Goal: Information Seeking & Learning: Learn about a topic

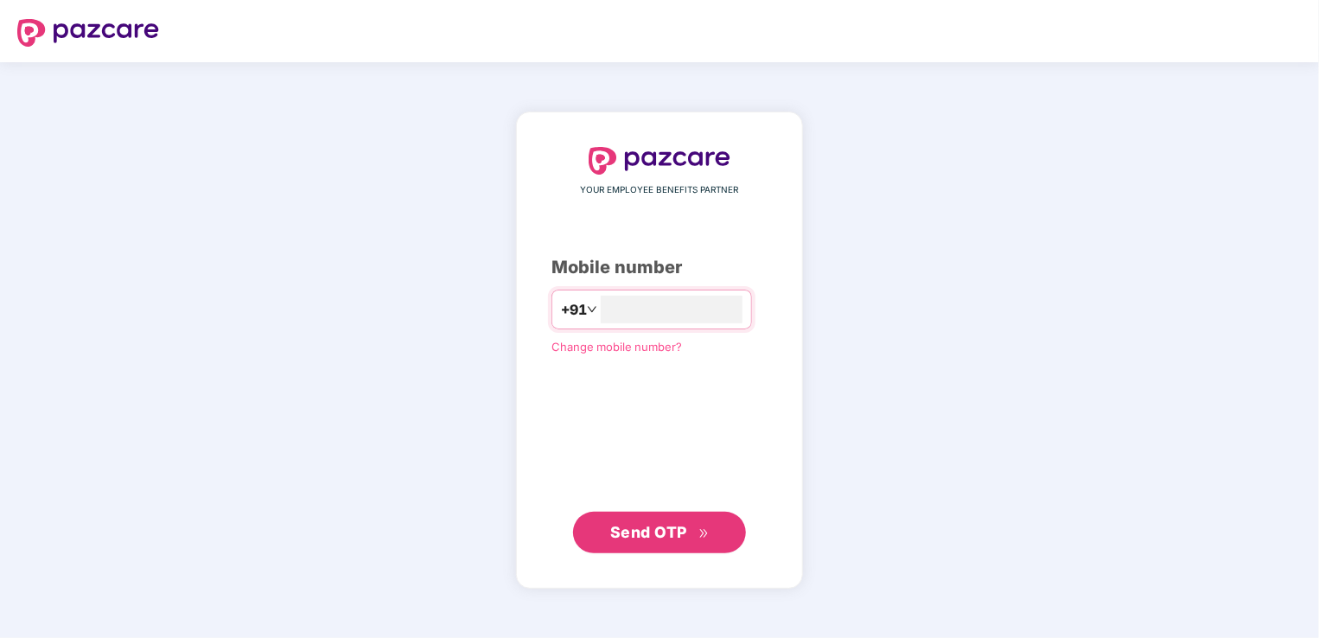
type input "**********"
click at [645, 527] on span "Send OTP" at bounding box center [648, 531] width 77 height 18
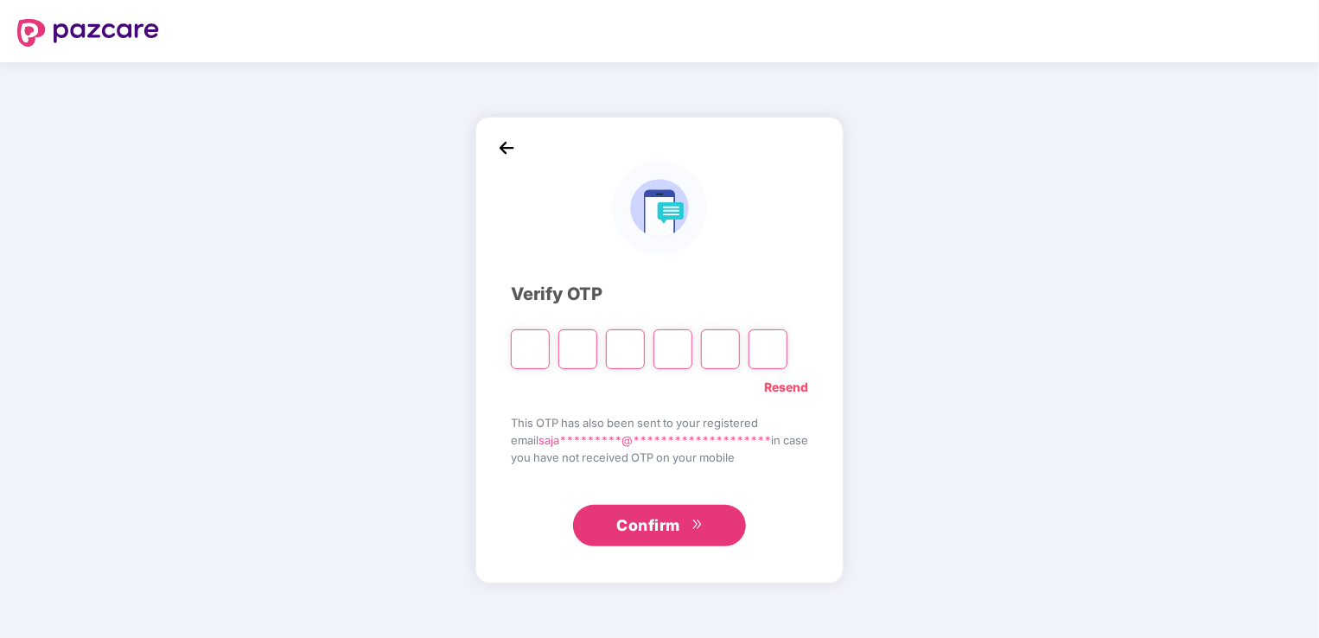
type input "*"
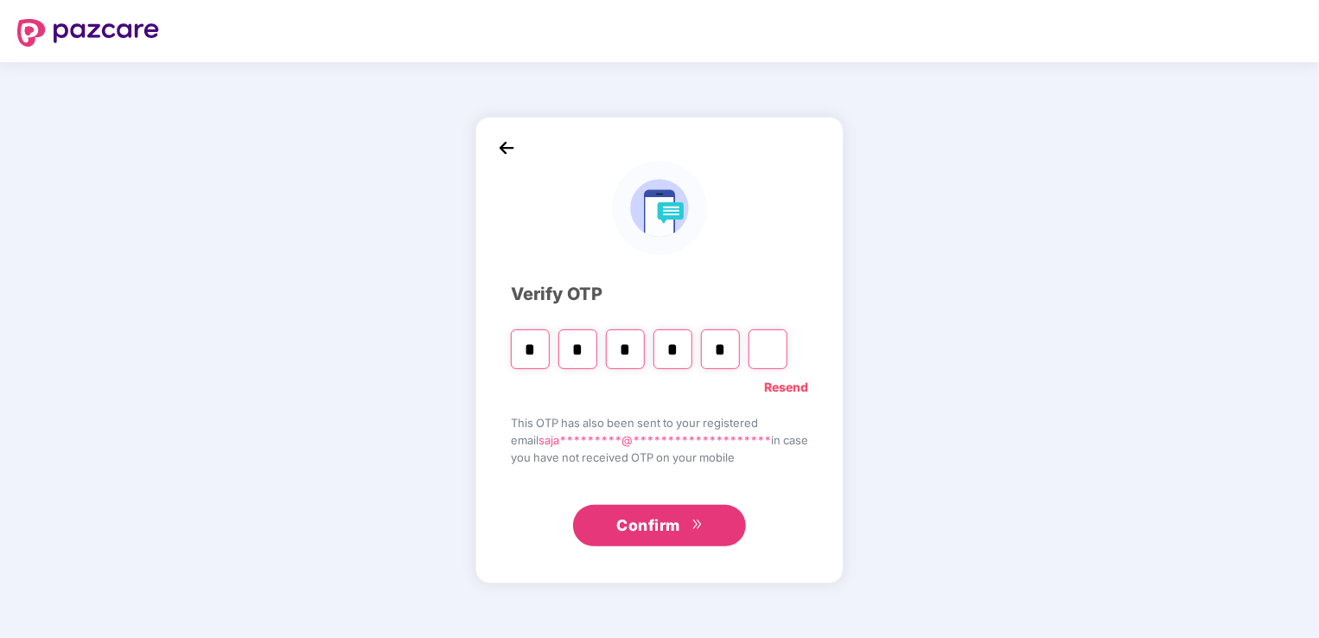
type input "*"
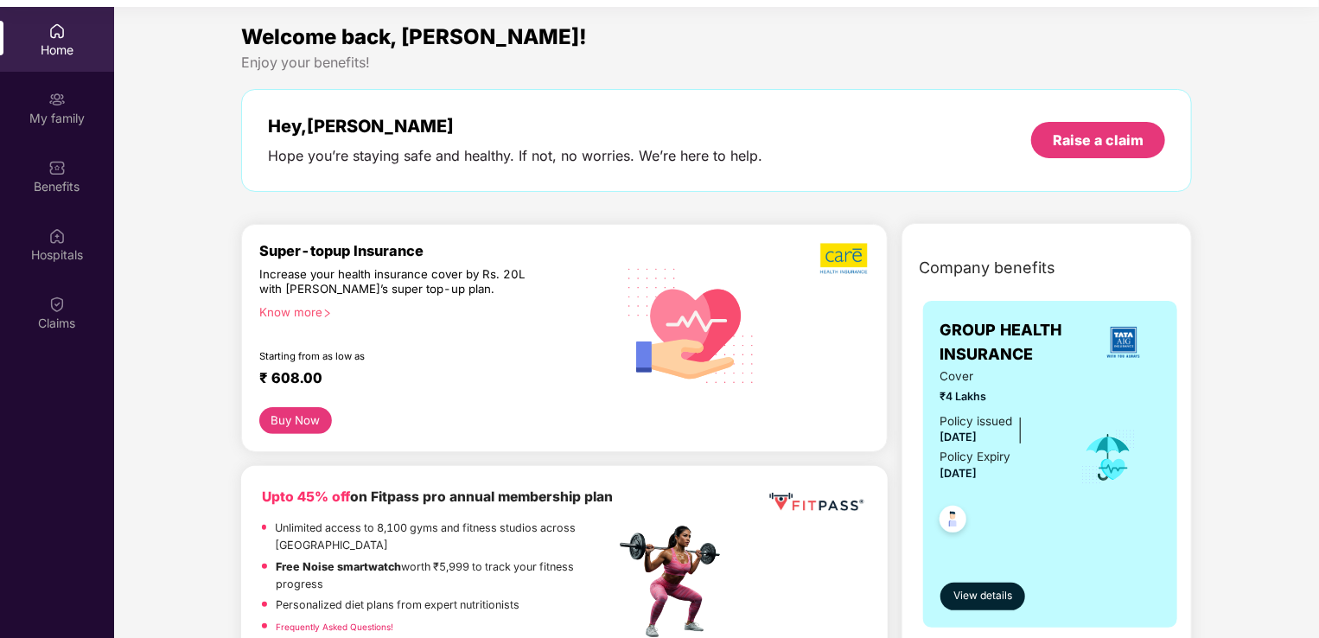
scroll to position [97, 0]
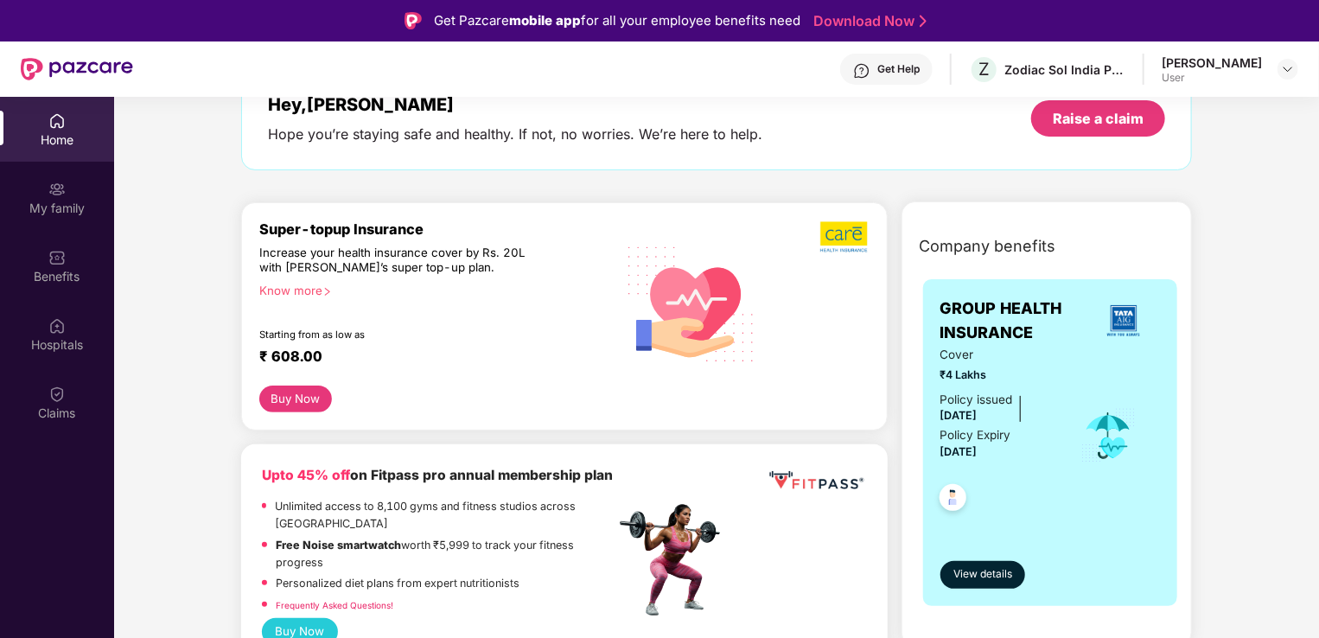
scroll to position [138, 0]
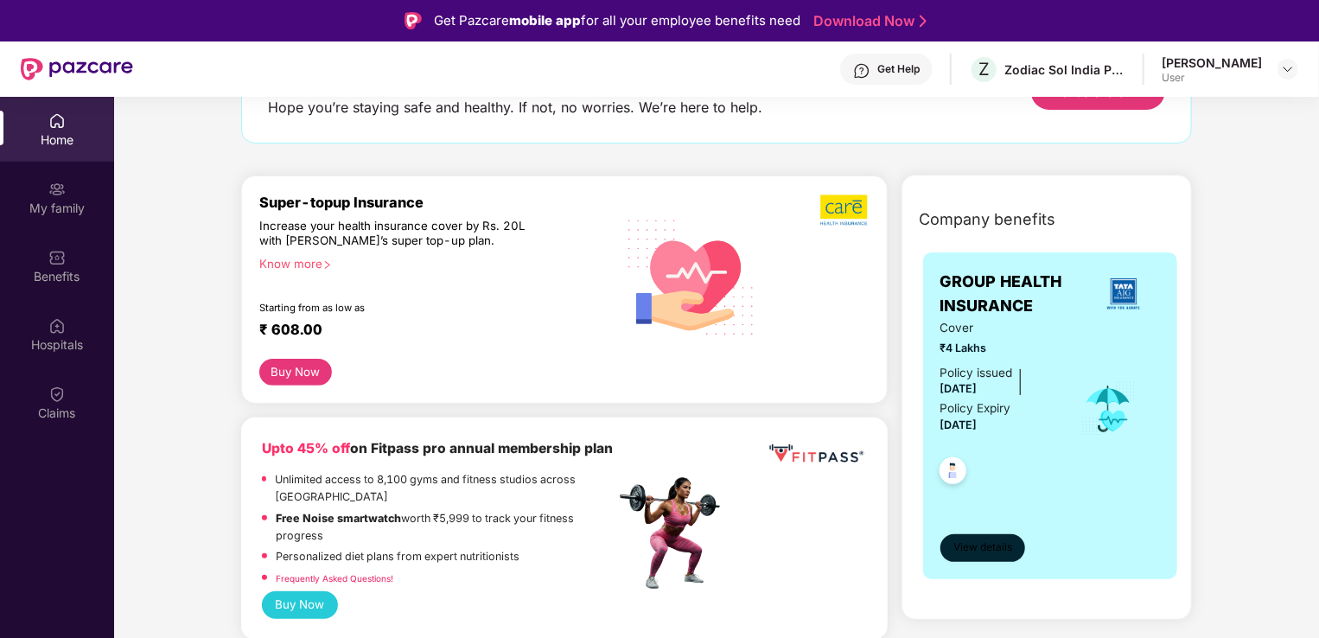
click at [1005, 544] on span "View details" at bounding box center [982, 547] width 59 height 16
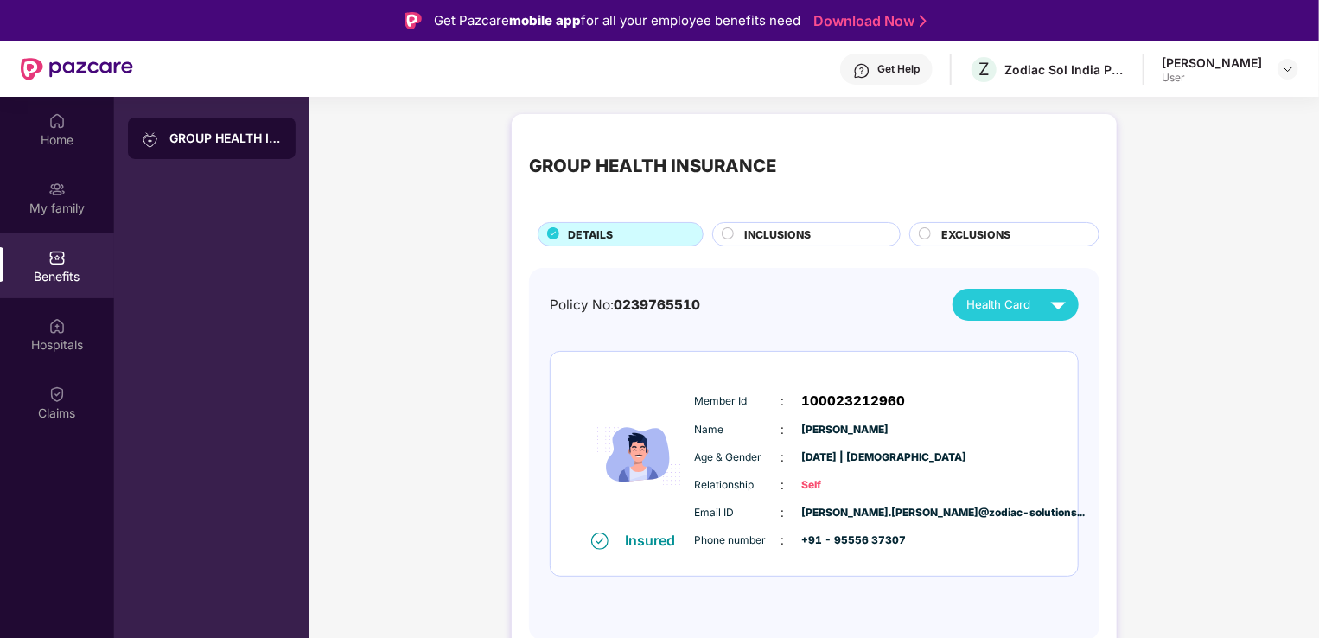
click at [1147, 437] on div "GROUP HEALTH INSURANCE DETAILS INCLUSIONS EXCLUSIONS Policy No: 0239765510 Heal…" at bounding box center [813, 394] width 1009 height 578
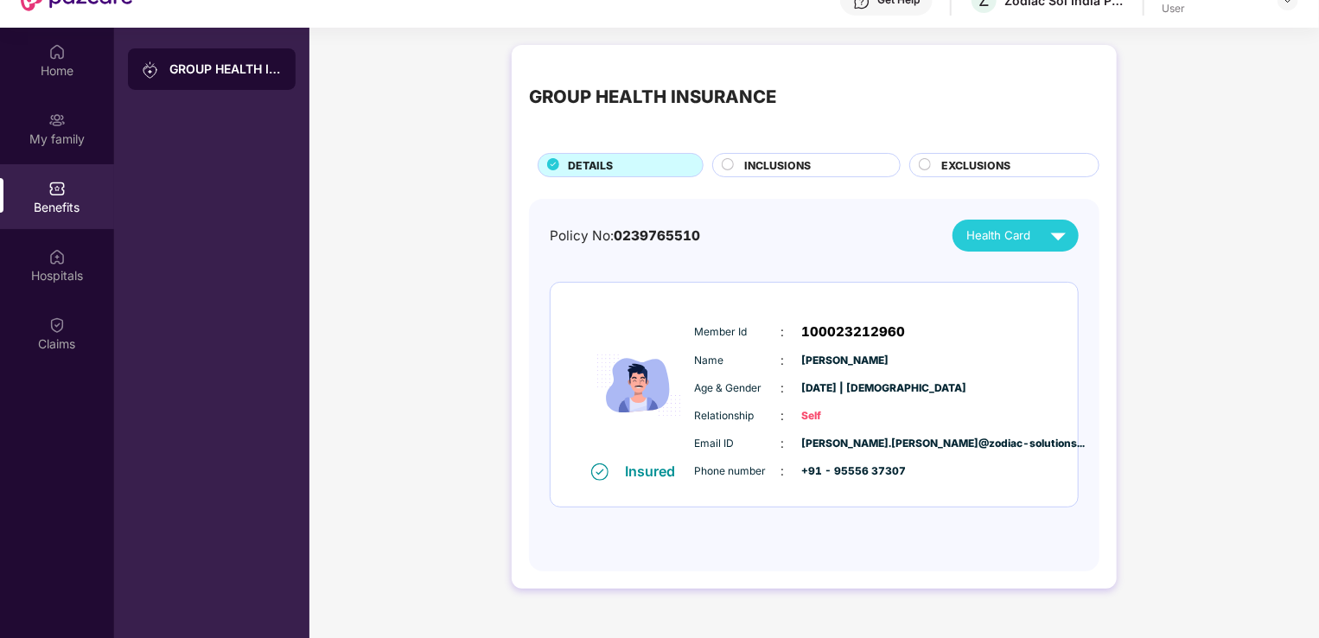
scroll to position [97, 0]
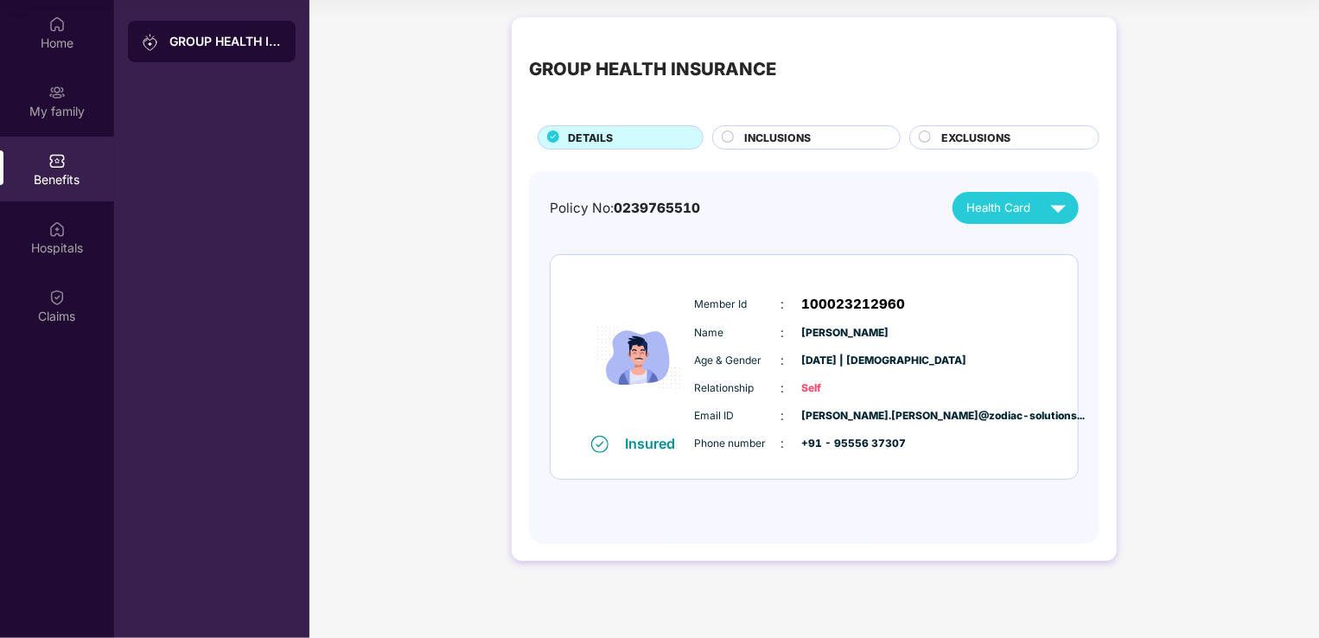
click at [786, 143] on span "INCLUSIONS" at bounding box center [778, 138] width 67 height 16
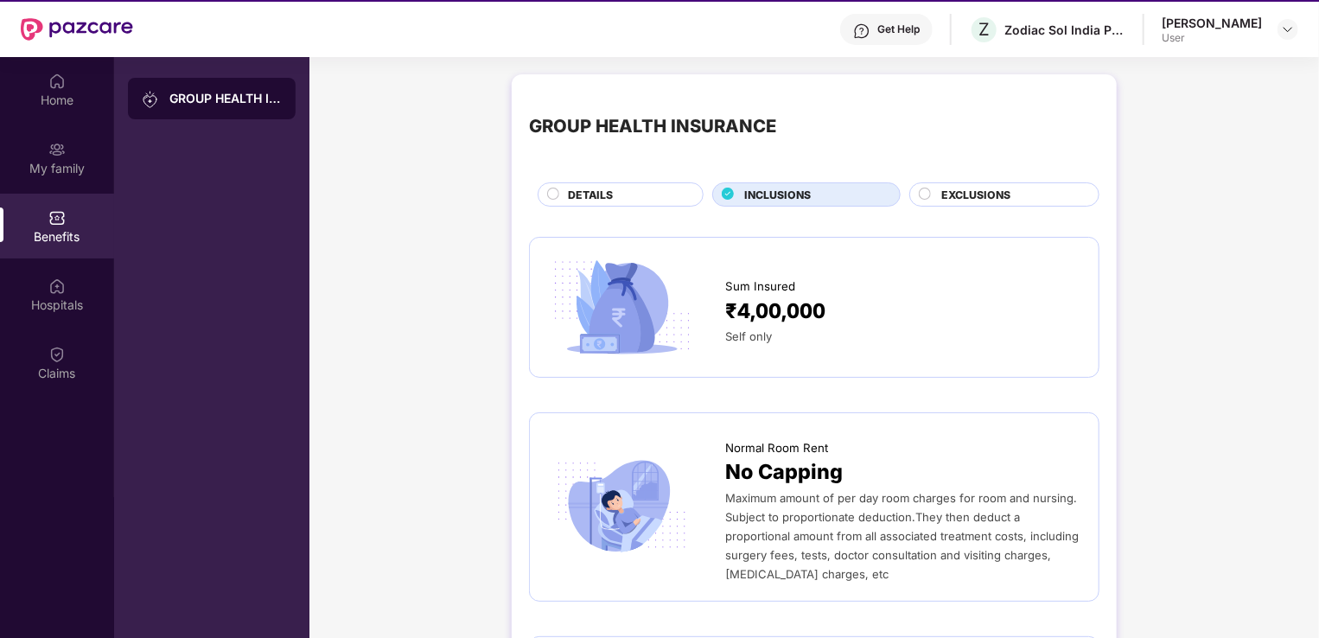
scroll to position [0, 0]
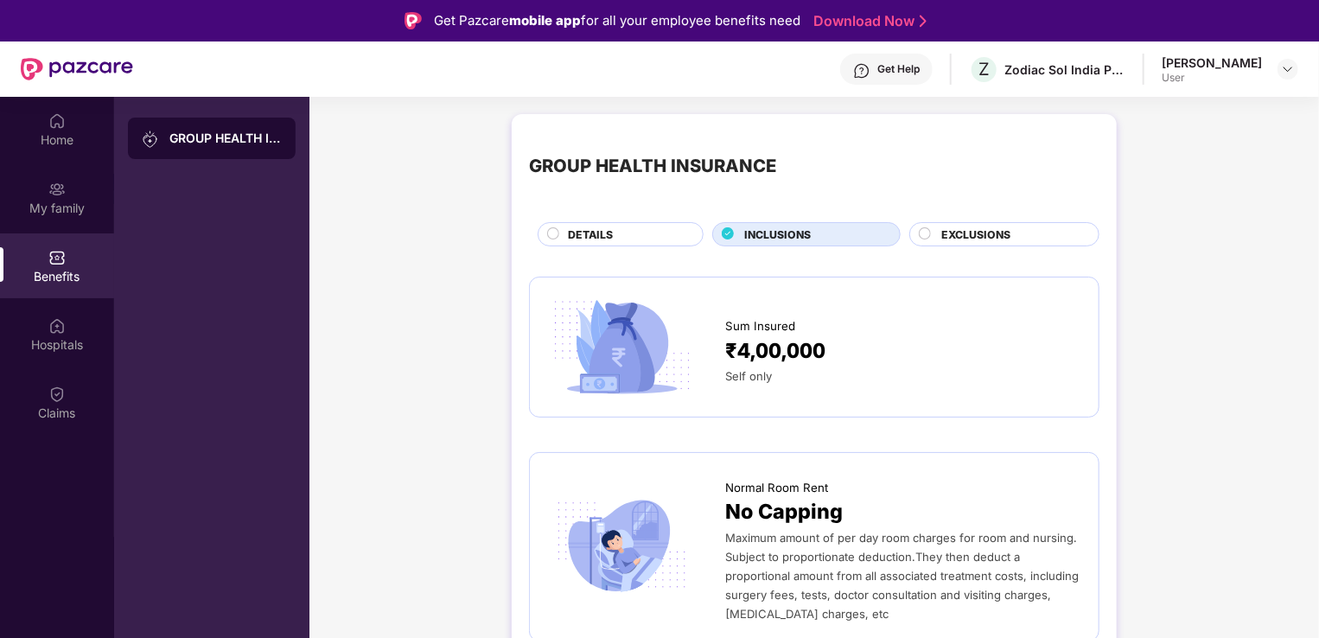
click at [1009, 236] on div "EXCLUSIONS" at bounding box center [1010, 235] width 157 height 19
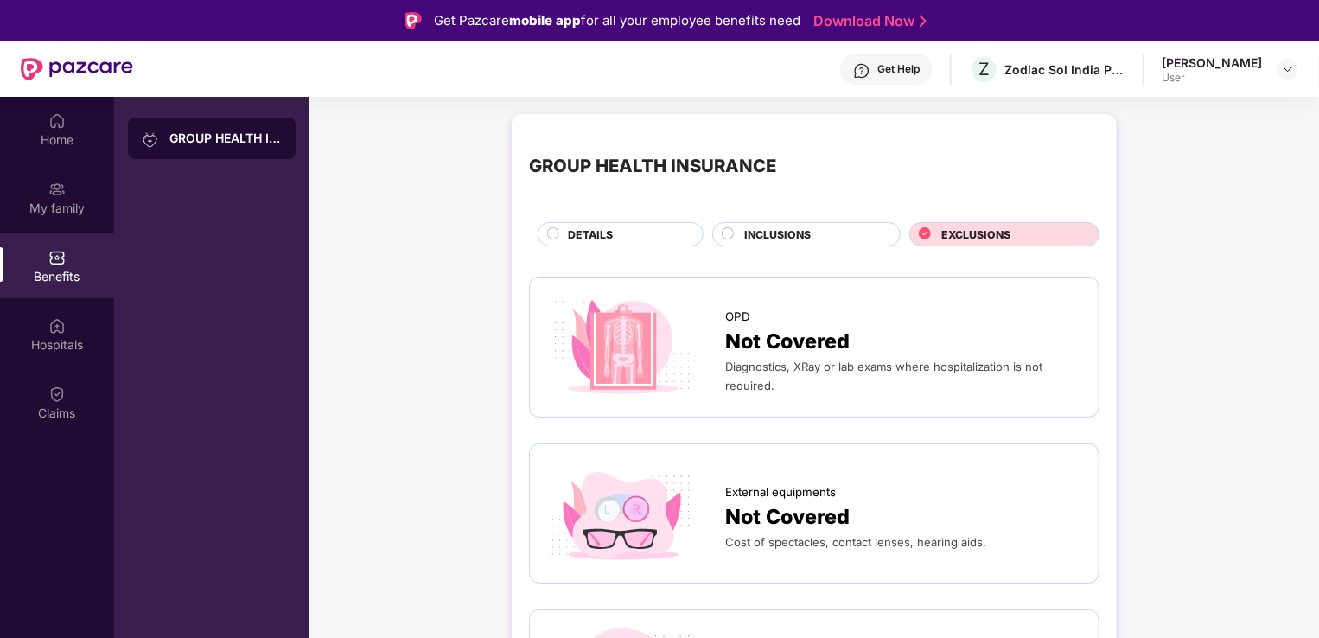
click at [639, 234] on div "DETAILS" at bounding box center [626, 235] width 135 height 19
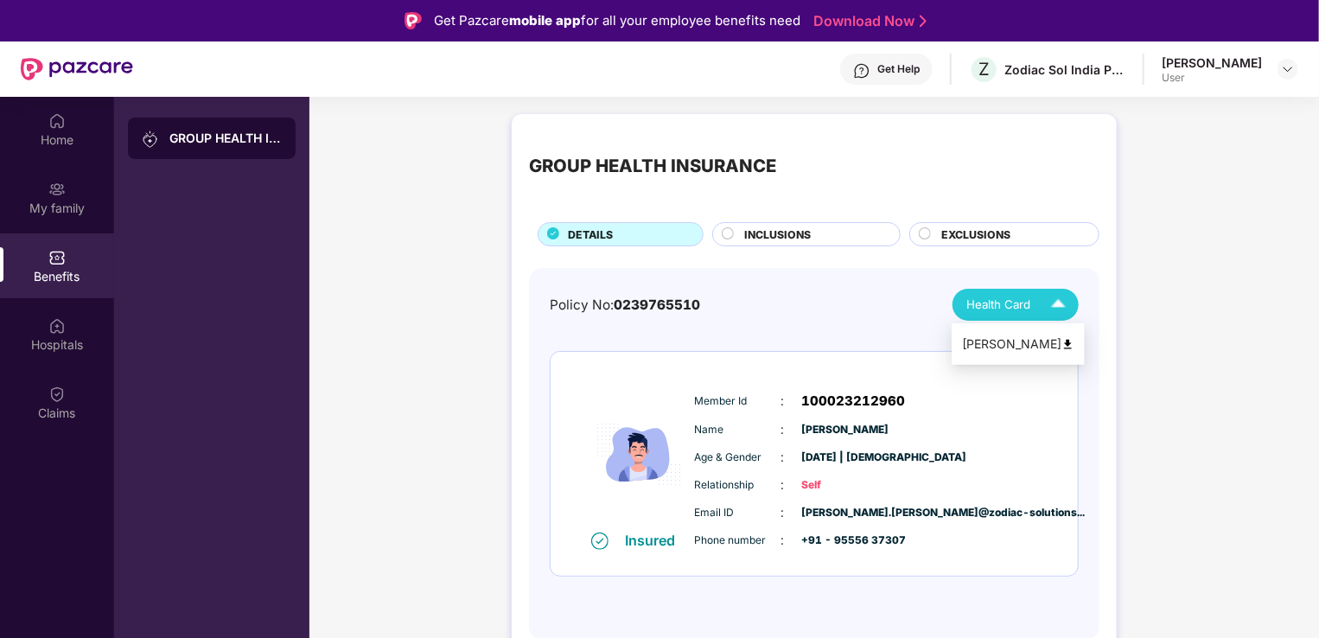
click at [1016, 309] on span "Health Card" at bounding box center [998, 305] width 64 height 18
click at [1064, 343] on img at bounding box center [1067, 344] width 13 height 13
click at [845, 240] on div "INCLUSIONS" at bounding box center [813, 235] width 155 height 19
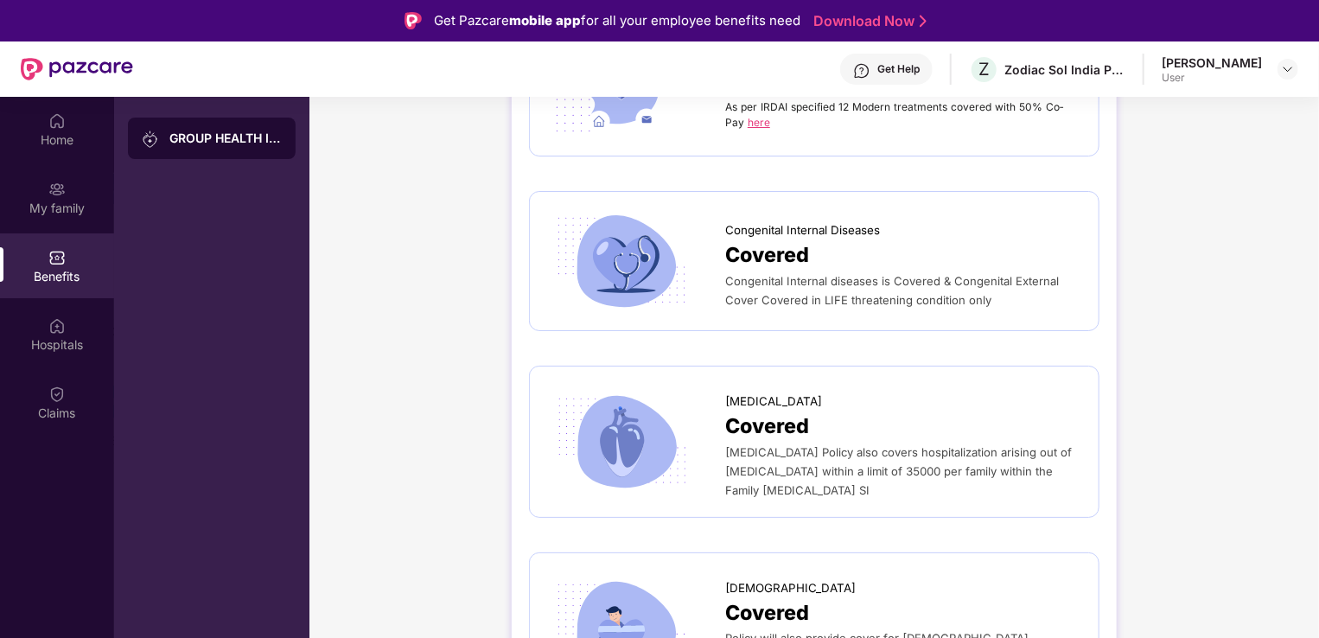
scroll to position [3239, 0]
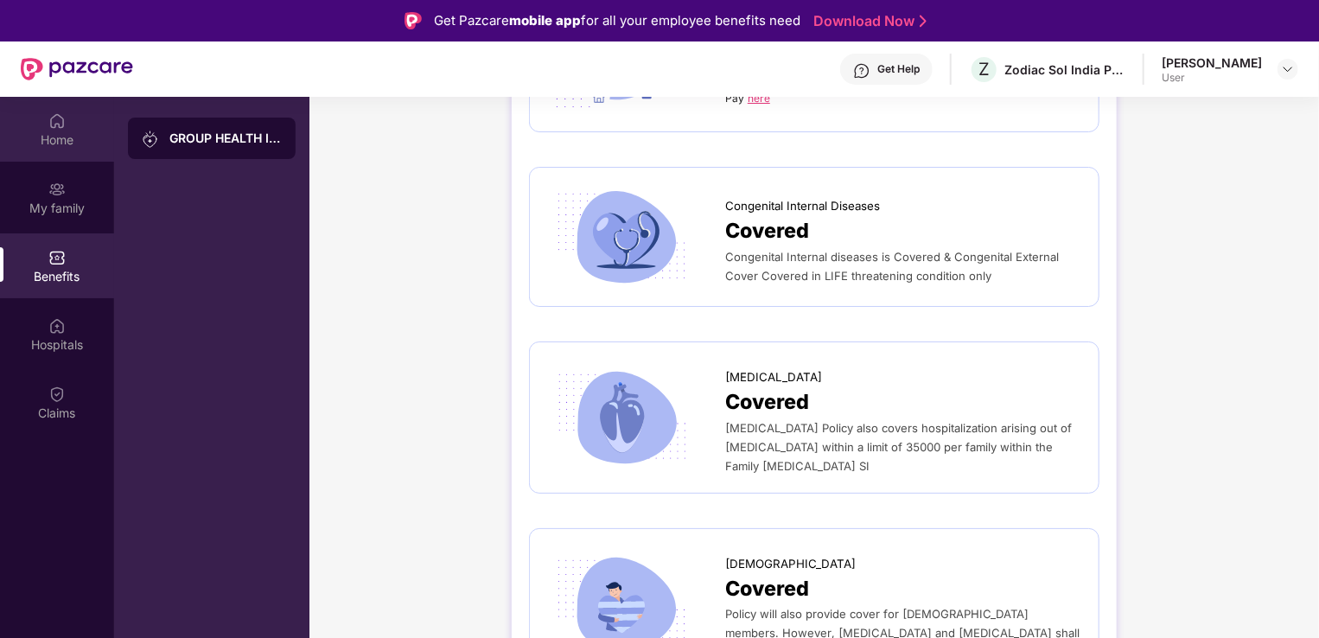
click at [68, 133] on div "Home" at bounding box center [57, 139] width 114 height 17
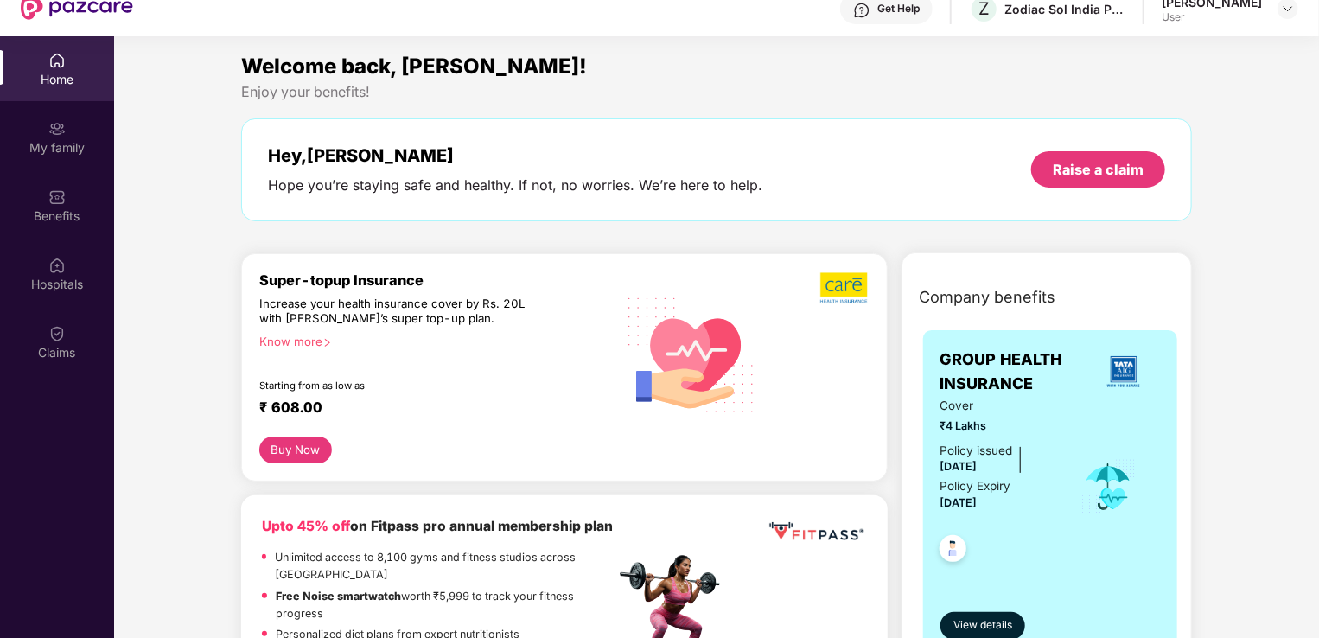
scroll to position [0, 0]
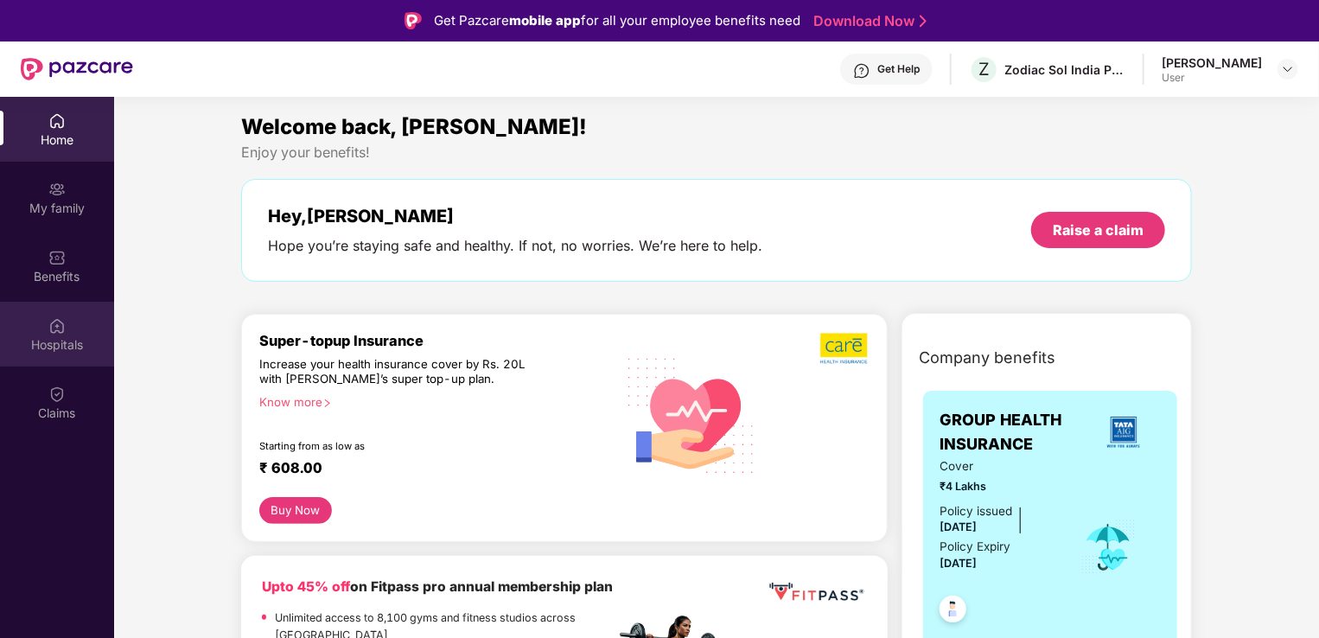
click at [67, 321] on div "Hospitals" at bounding box center [57, 334] width 114 height 65
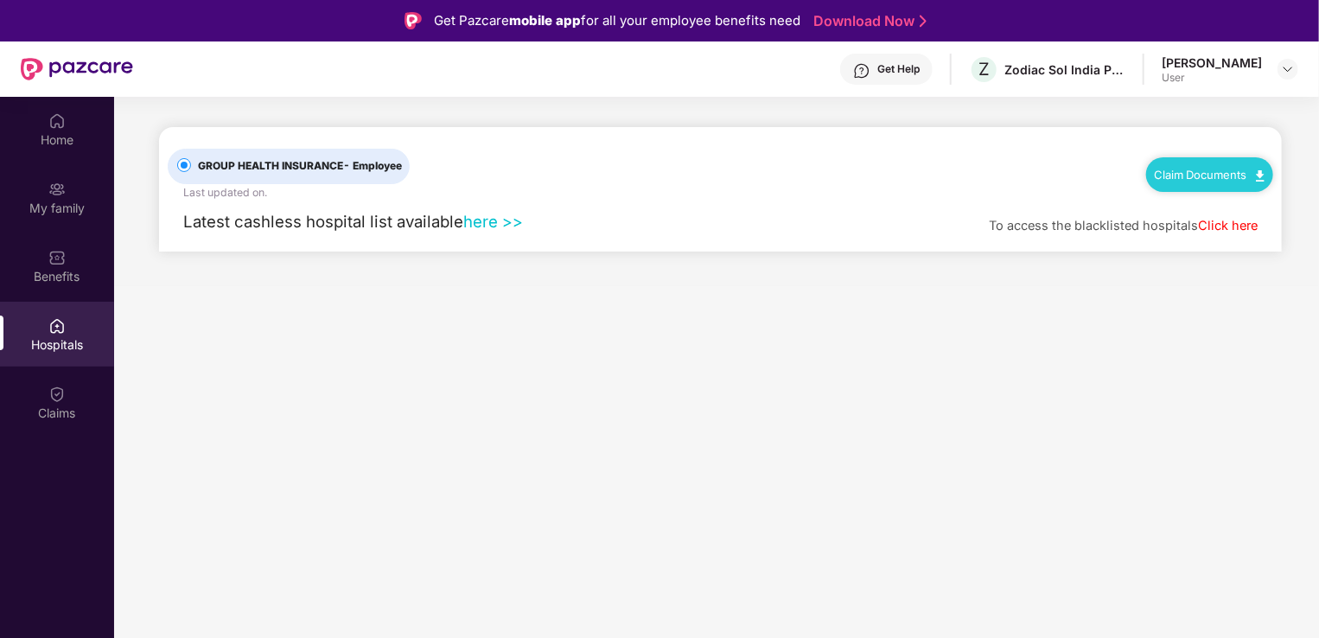
click at [507, 219] on link "here >>" at bounding box center [493, 221] width 60 height 19
